Goal: Task Accomplishment & Management: Manage account settings

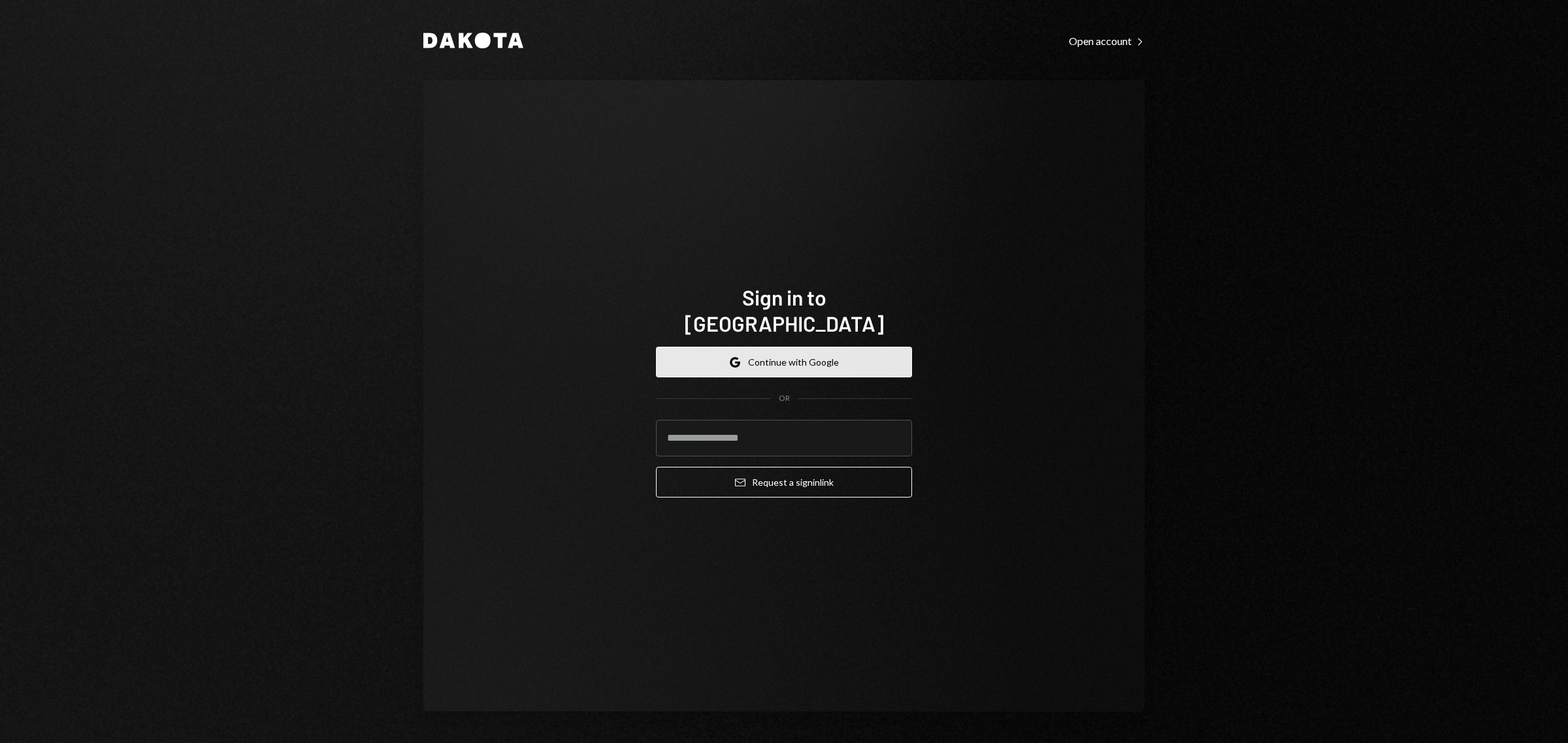
click at [765, 347] on button "Google Continue with Google" at bounding box center [784, 362] width 256 height 31
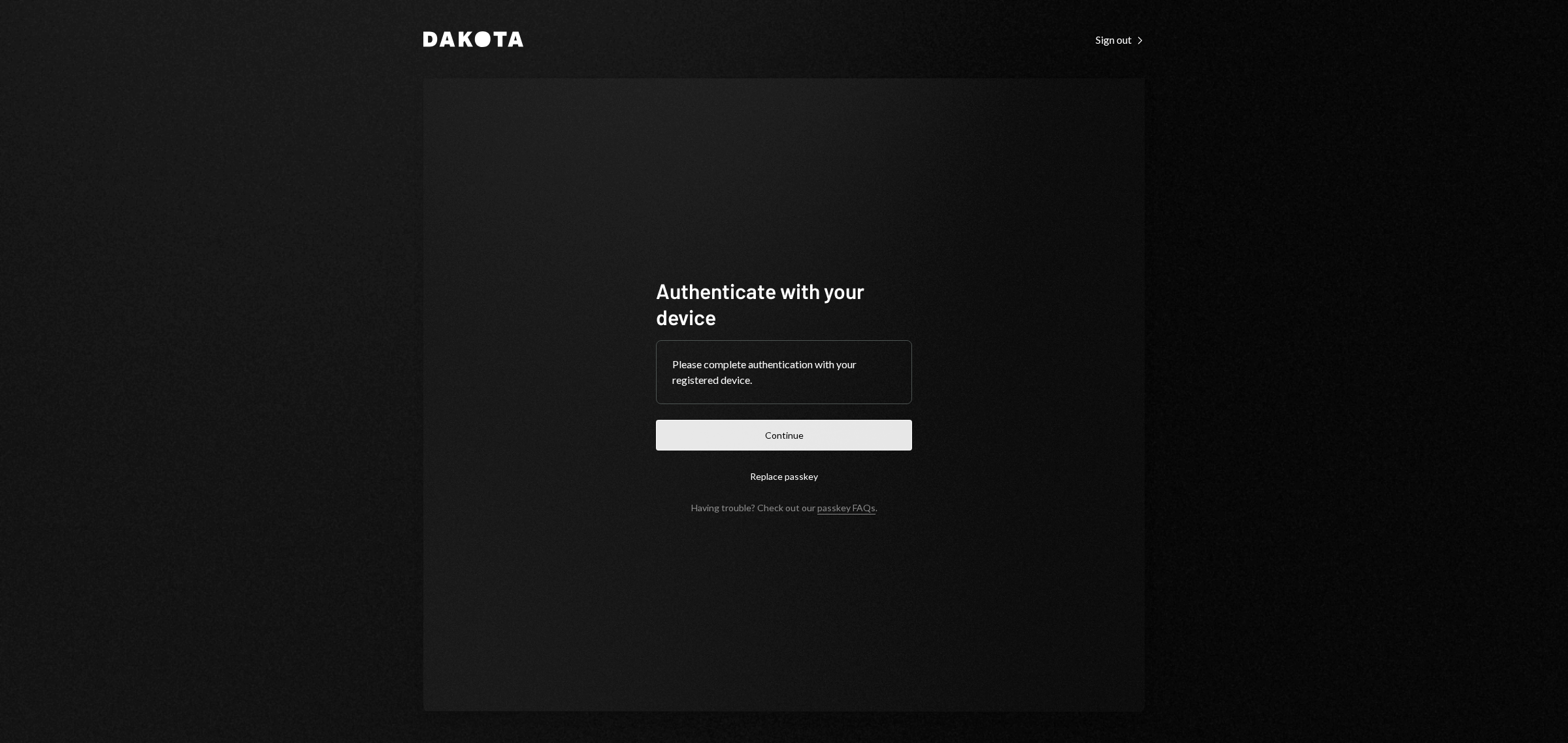
click at [814, 434] on button "Continue" at bounding box center [784, 435] width 256 height 31
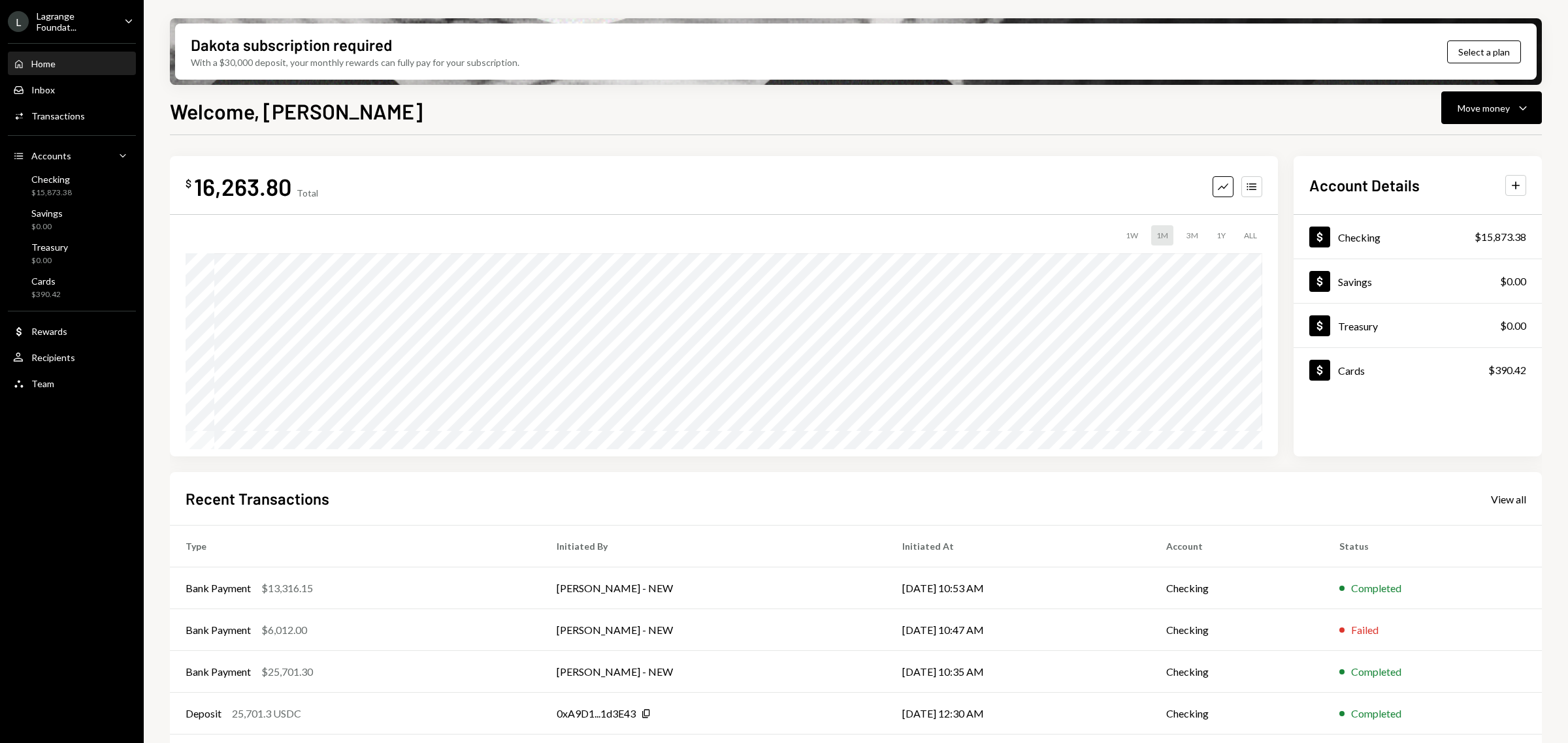
click at [80, 13] on div "Lagrange Foundat..." at bounding box center [75, 22] width 77 height 22
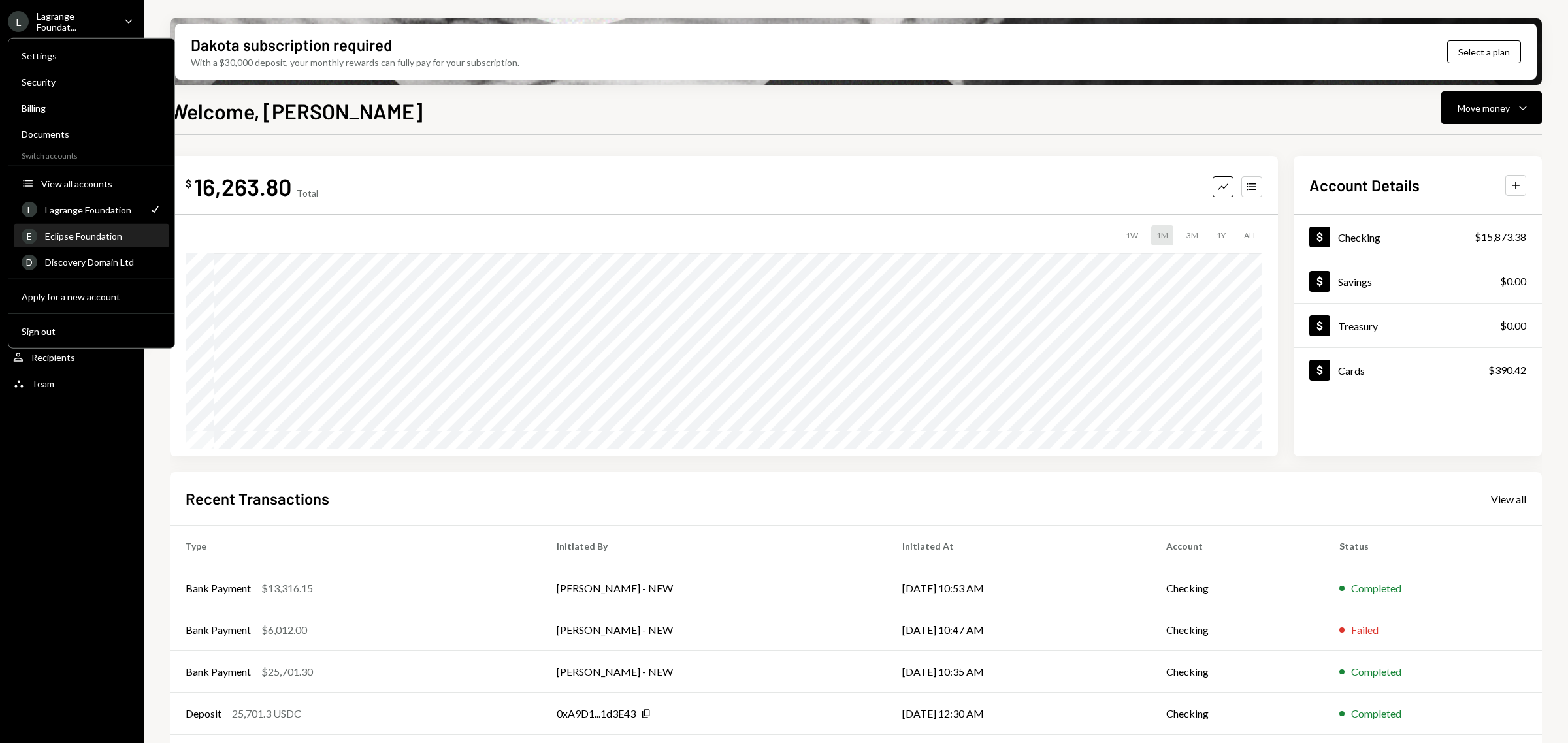
click at [73, 235] on div "Eclipse Foundation" at bounding box center [103, 235] width 116 height 11
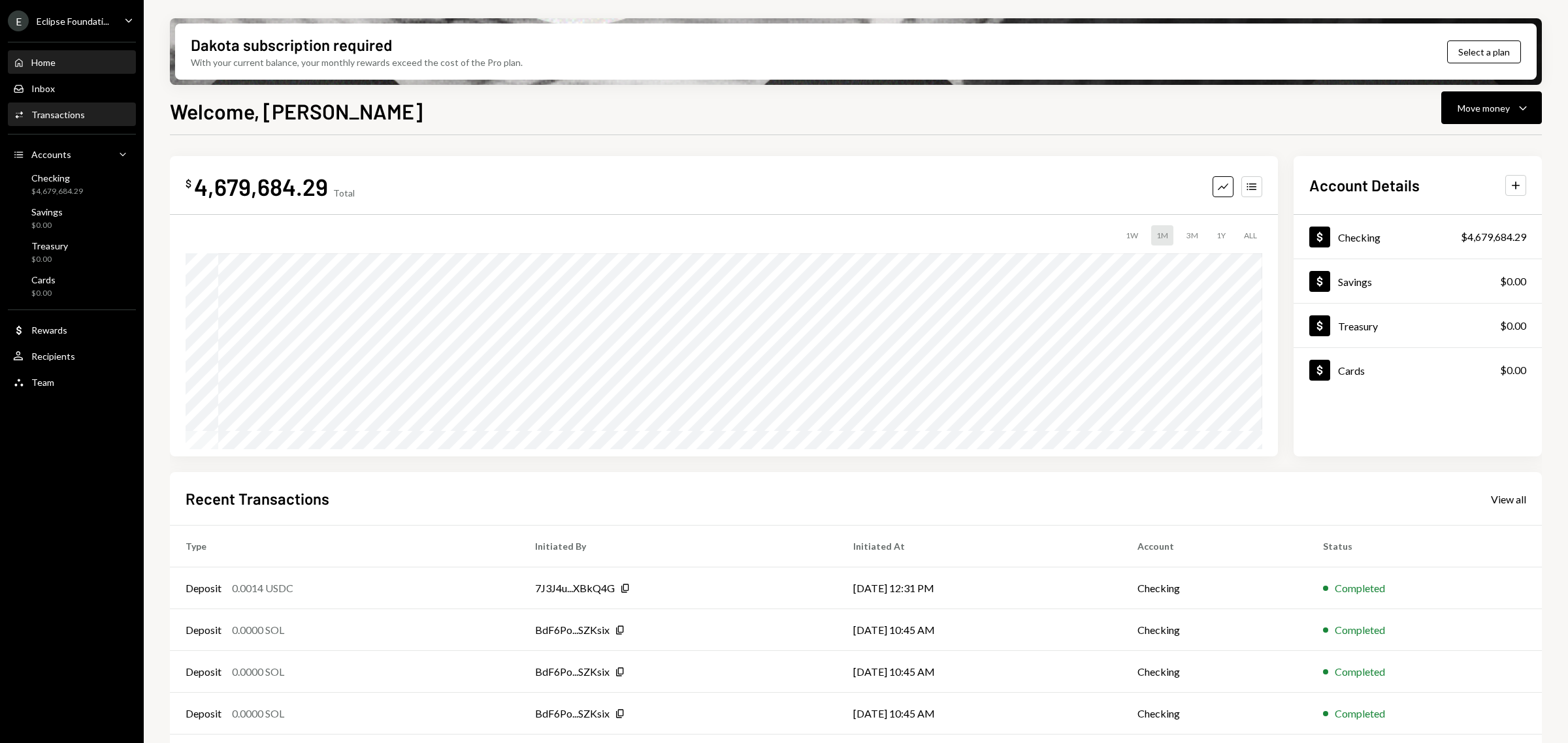
click at [80, 116] on div "Transactions" at bounding box center [58, 114] width 54 height 11
